Goal: Information Seeking & Learning: Find specific fact

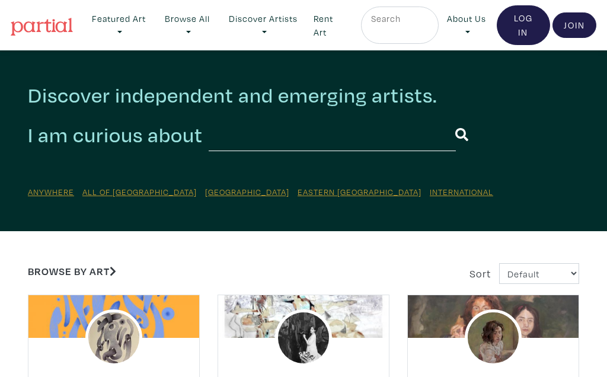
click at [227, 141] on input "text" at bounding box center [332, 135] width 247 height 33
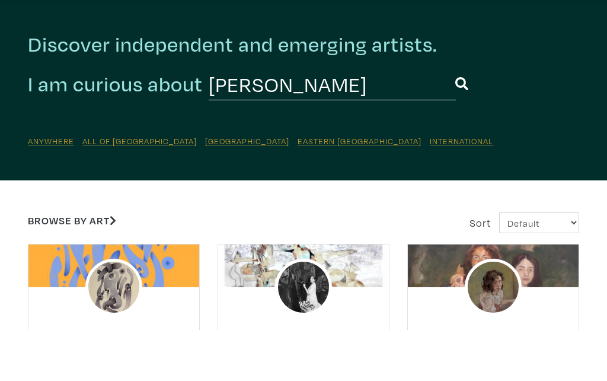
type input "Ristvedt"
click at [455, 120] on button "submit" at bounding box center [462, 135] width 14 height 31
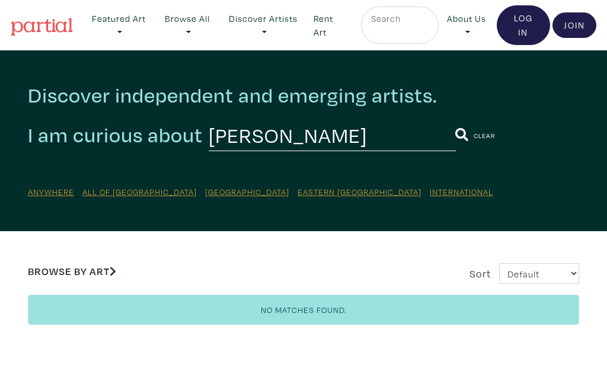
click at [474, 141] on link "Clear" at bounding box center [485, 136] width 22 height 14
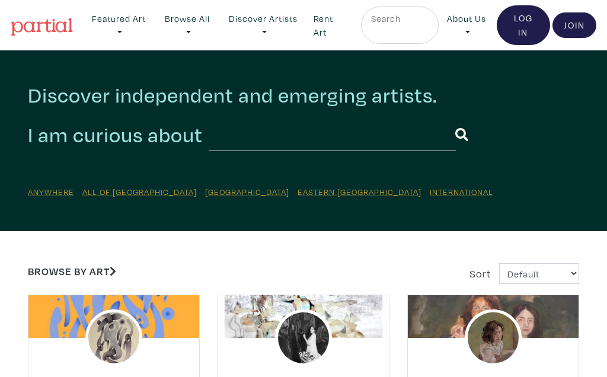
click at [232, 140] on input "text" at bounding box center [332, 135] width 247 height 33
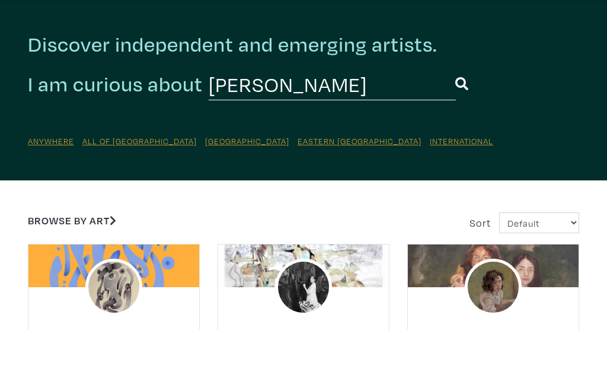
type input "[PERSON_NAME]"
click at [455, 120] on button "submit" at bounding box center [462, 135] width 14 height 31
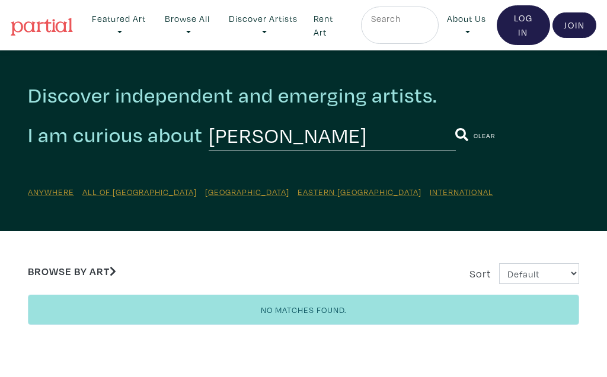
click at [455, 132] on icon "submit" at bounding box center [461, 135] width 13 height 14
click at [455, 126] on button "submit" at bounding box center [462, 135] width 14 height 31
click at [455, 128] on button "submit" at bounding box center [462, 135] width 14 height 31
click at [358, 129] on input "Richard storms" at bounding box center [332, 135] width 247 height 33
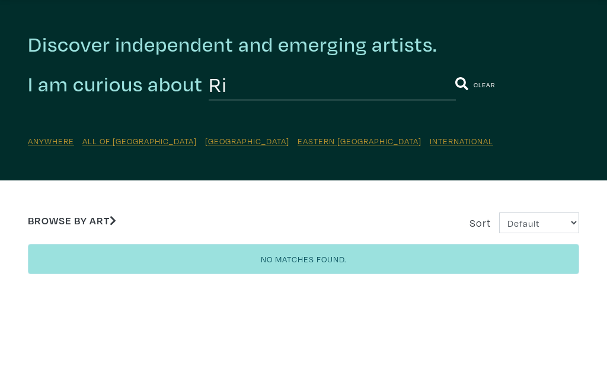
type input "R"
click at [430, 119] on input "[PERSON_NAME]" at bounding box center [332, 135] width 247 height 33
type input "[PERSON_NAME]"
click at [455, 120] on button "submit" at bounding box center [462, 135] width 14 height 31
